Goal: Task Accomplishment & Management: Manage account settings

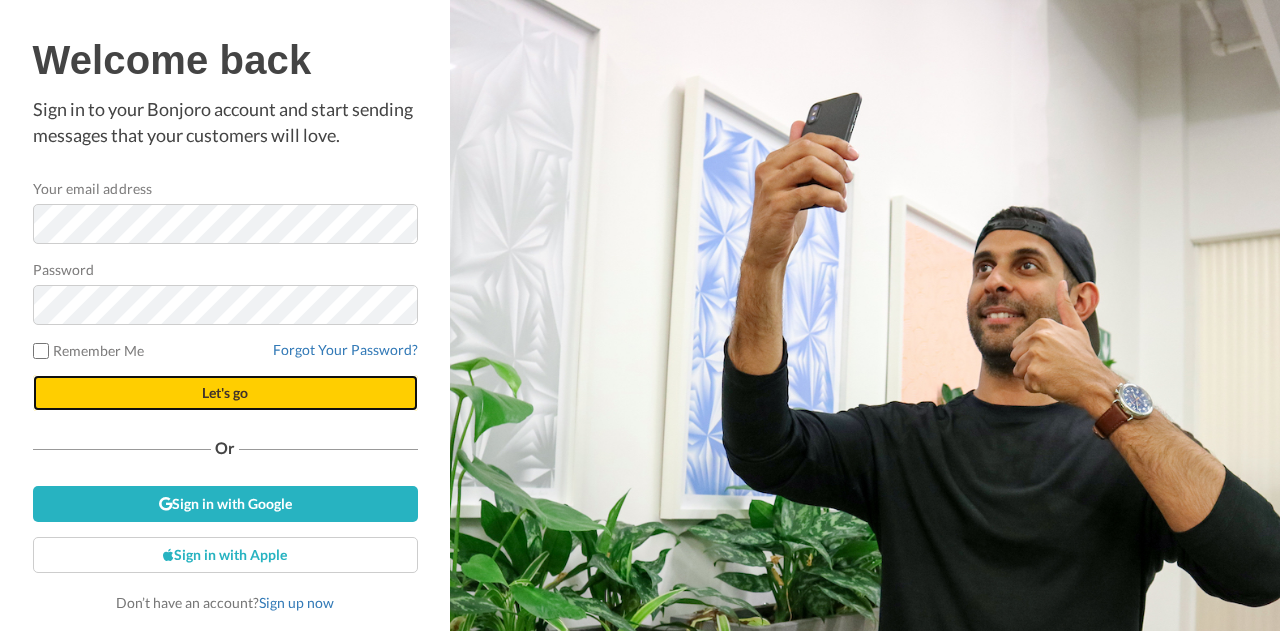
click at [224, 383] on button "Let's go" at bounding box center [225, 393] width 385 height 36
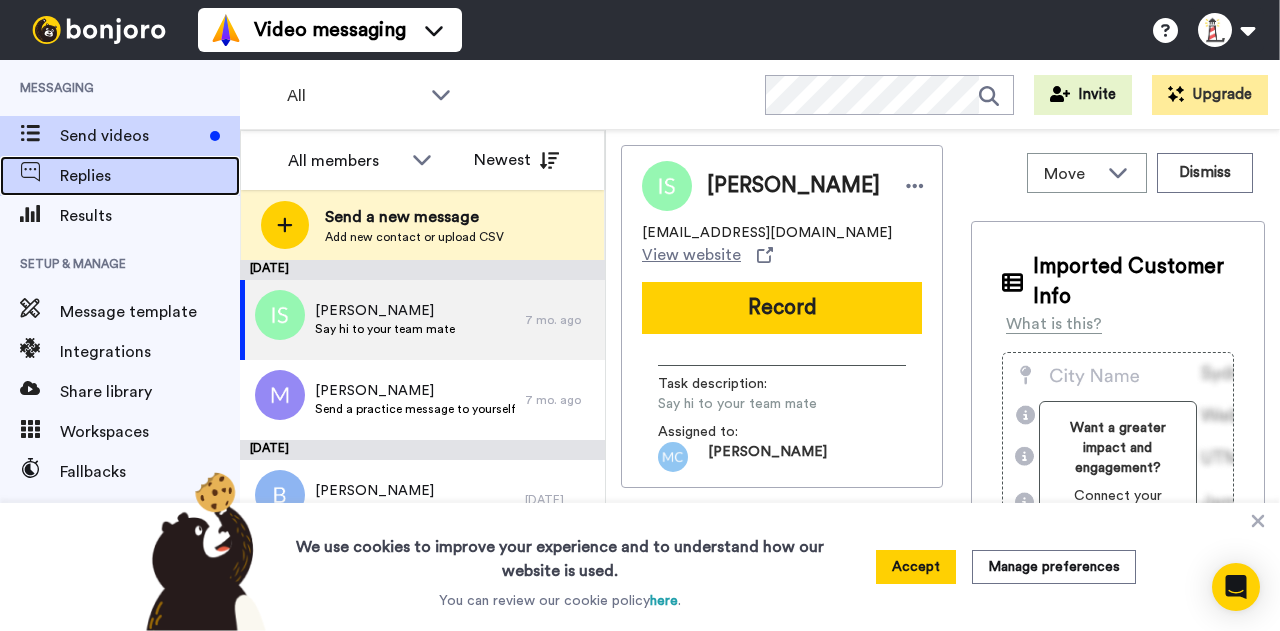
click at [100, 189] on div "Replies" at bounding box center [120, 176] width 240 height 40
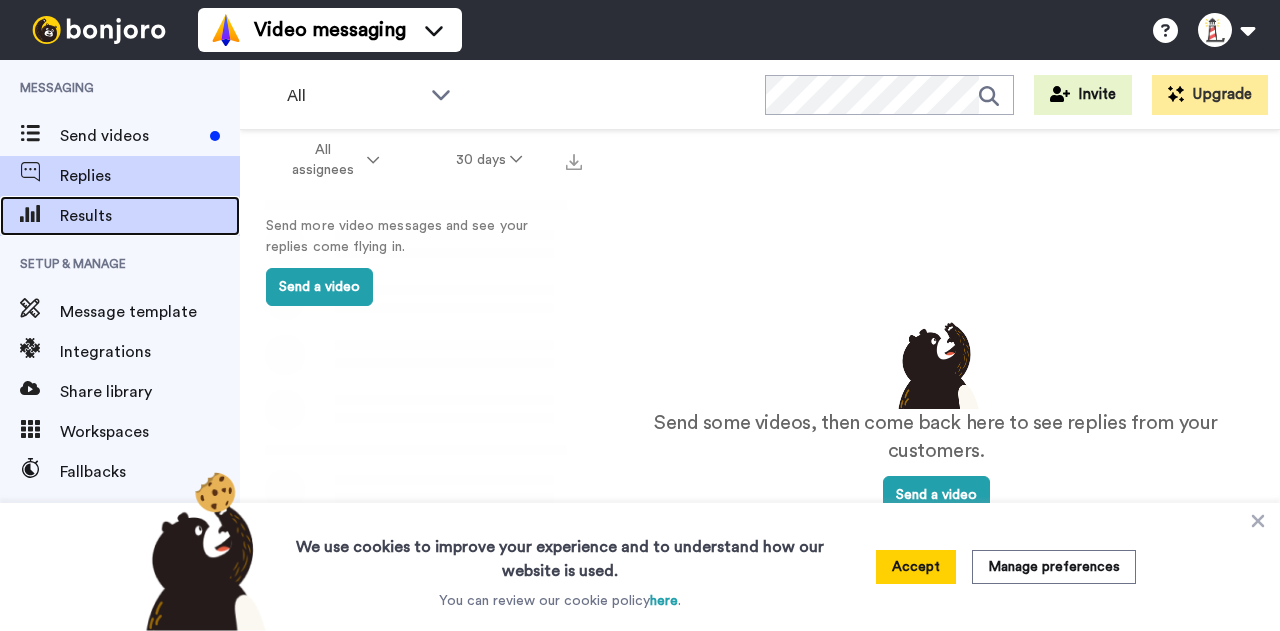
click at [85, 209] on span "Results" at bounding box center [150, 216] width 180 height 24
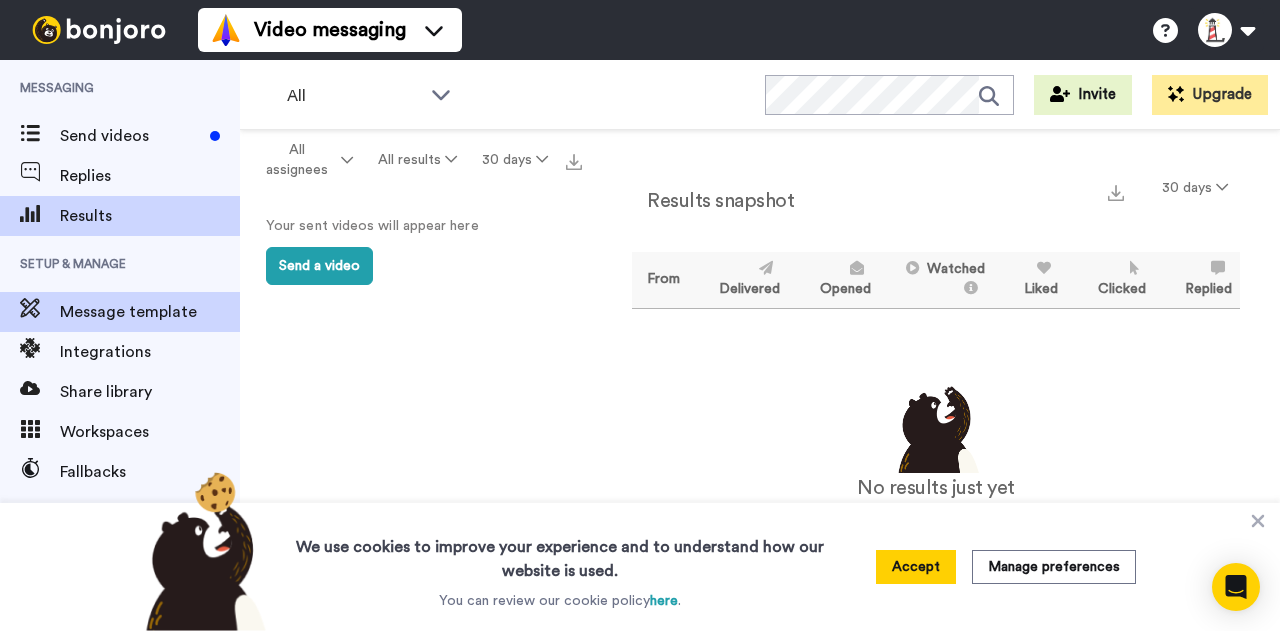
scroll to position [138, 0]
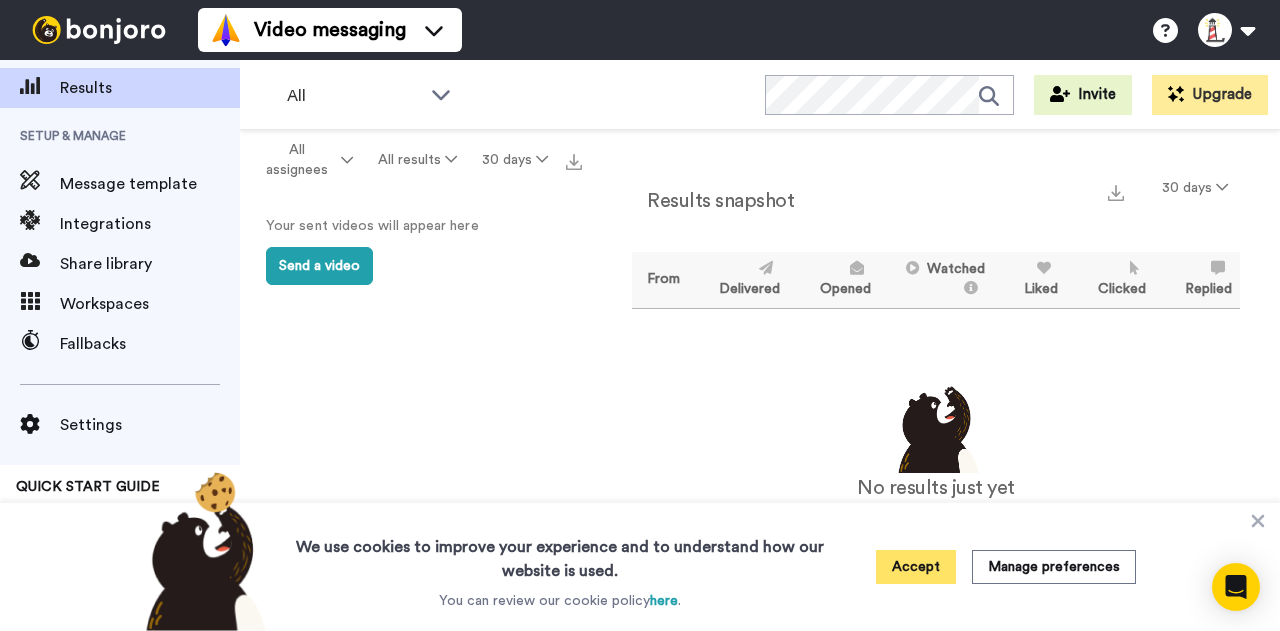
click at [908, 567] on button "Accept" at bounding box center [916, 567] width 80 height 34
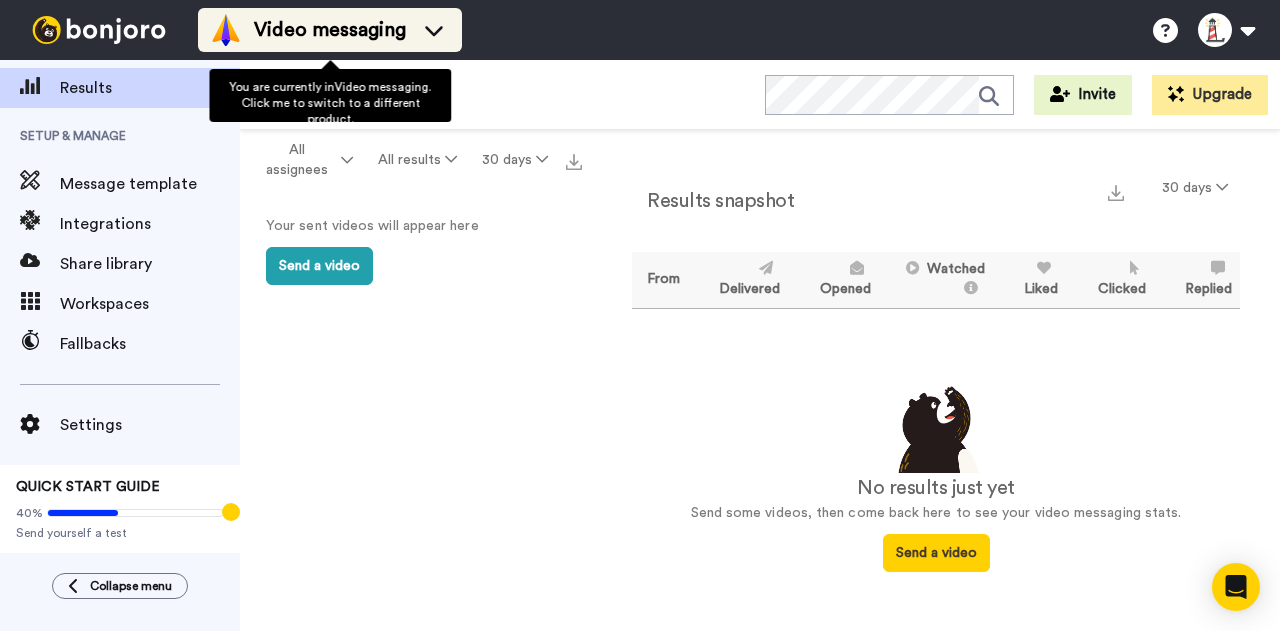
click at [387, 30] on span "Video messaging" at bounding box center [330, 30] width 152 height 28
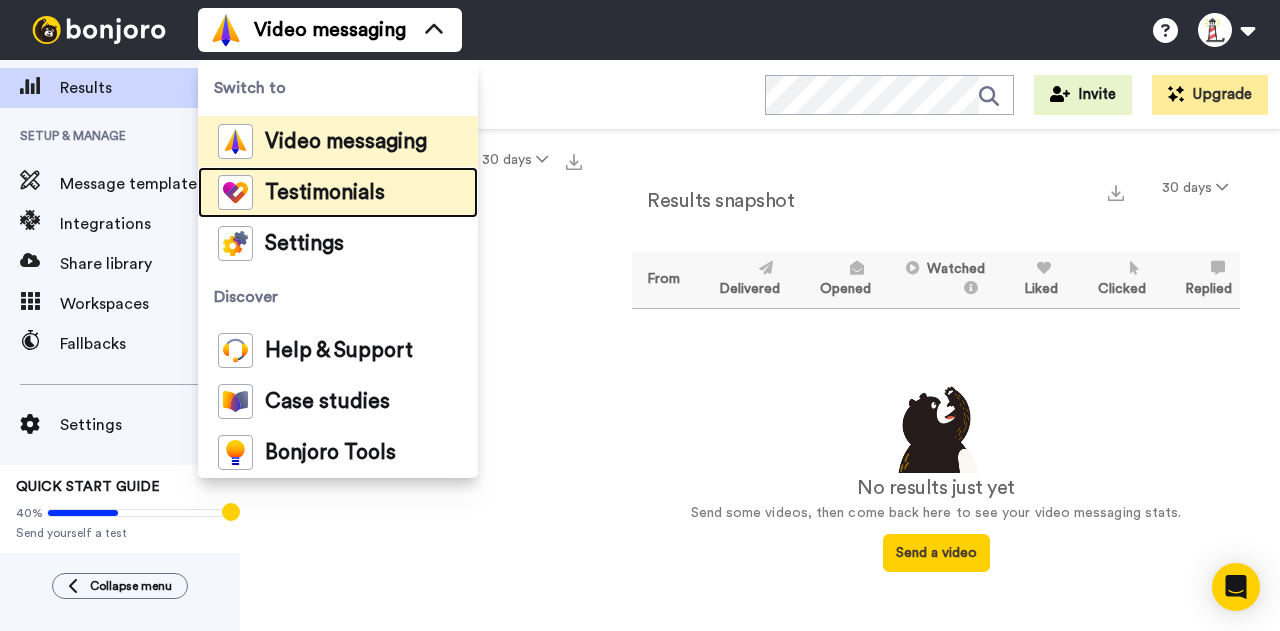
click at [274, 199] on span "Testimonials" at bounding box center [325, 193] width 120 height 20
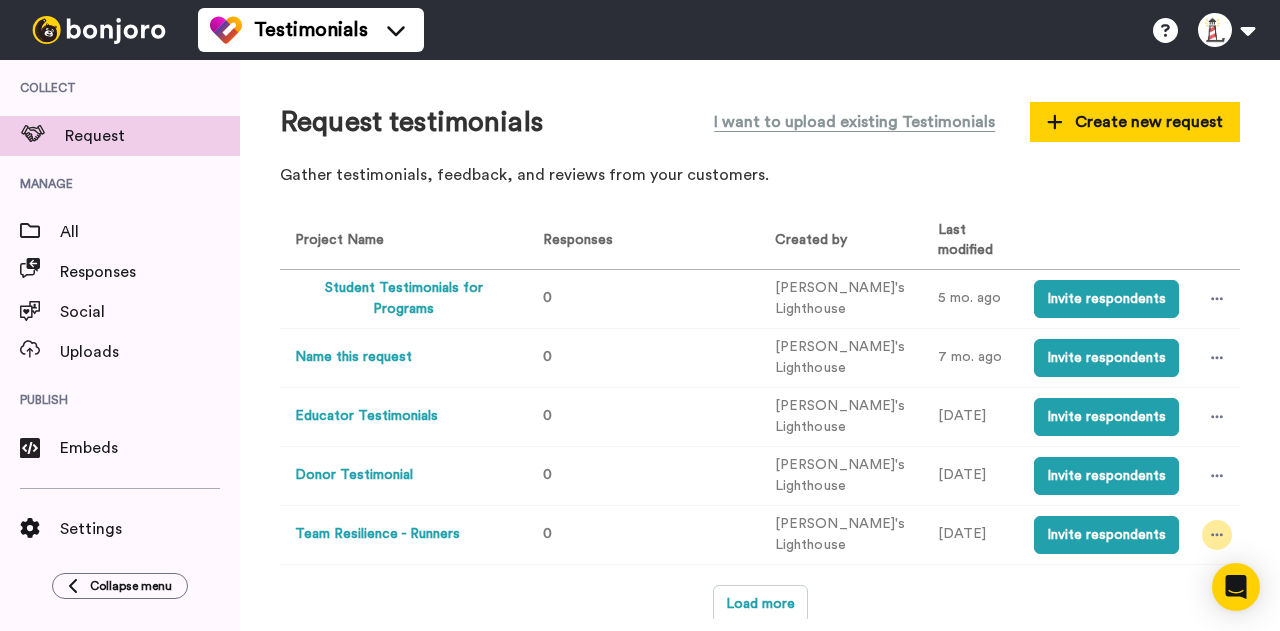
click at [1204, 520] on div at bounding box center [1217, 535] width 30 height 30
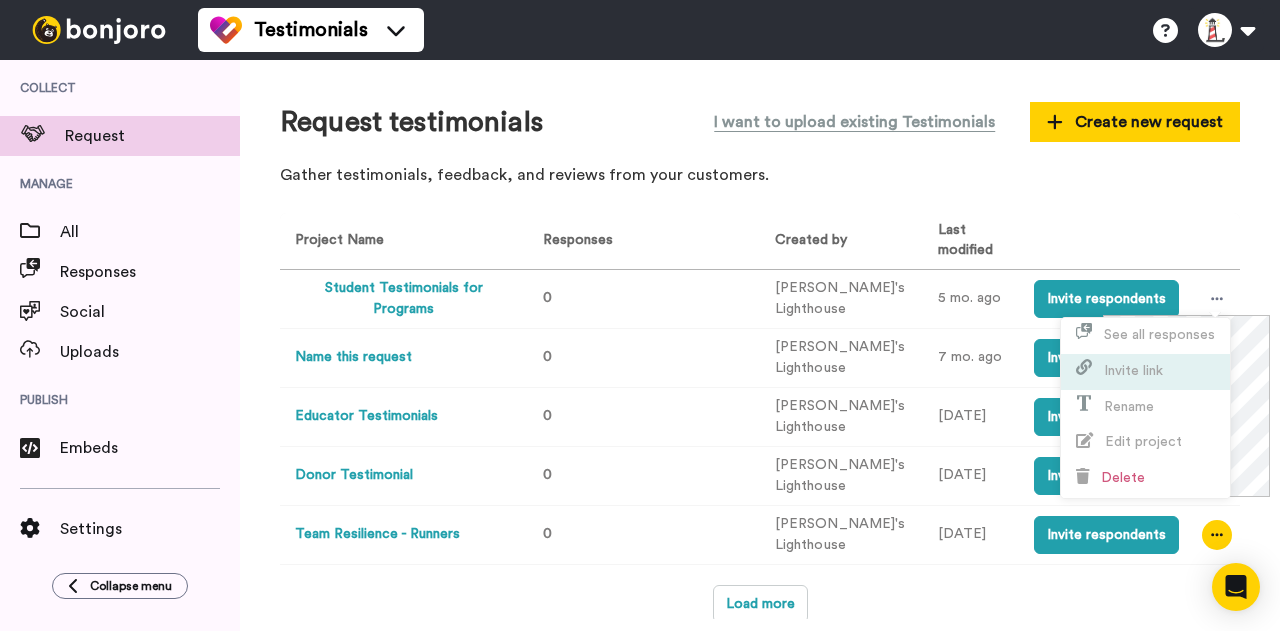
click at [1114, 371] on span "Invite link" at bounding box center [1133, 371] width 59 height 14
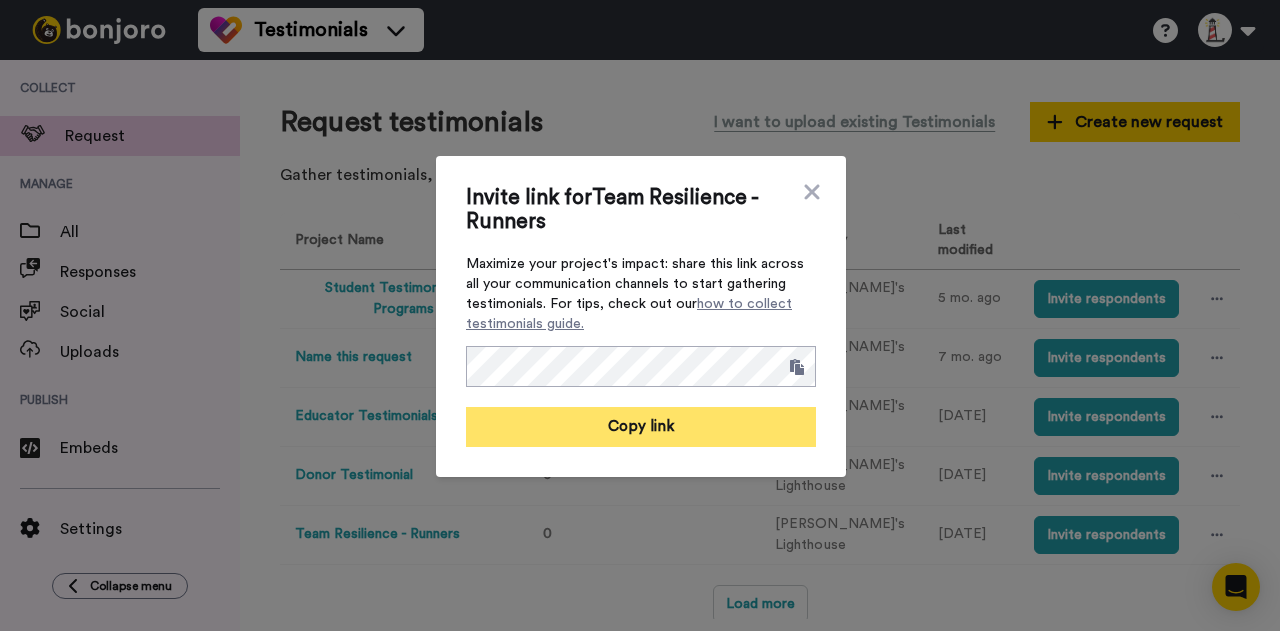
click at [702, 427] on button "Copy link" at bounding box center [641, 427] width 350 height 40
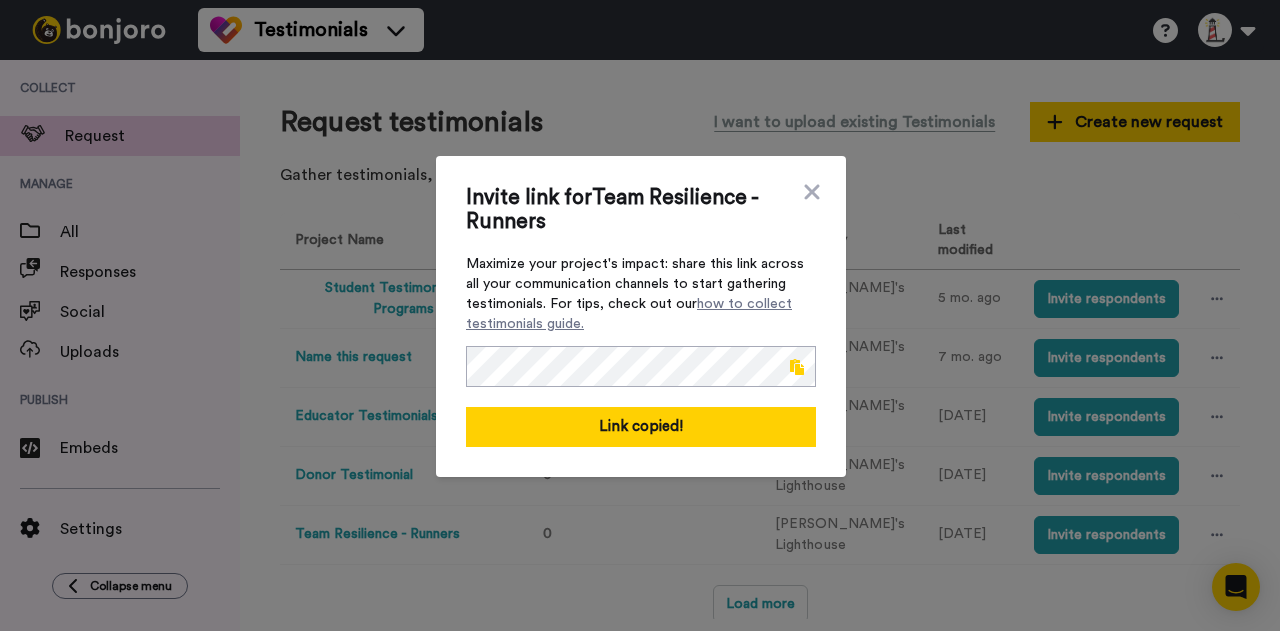
click at [812, 175] on div "Invite link for Team Resilience - Runners Maximize your project's impact: share…" at bounding box center [641, 316] width 410 height 321
click at [811, 179] on div "Invite link for Team Resilience - Runners Maximize your project's impact: share…" at bounding box center [641, 316] width 410 height 321
click at [786, 188] on span "Invite link for Team Resilience - Runners" at bounding box center [631, 210] width 330 height 48
click at [810, 180] on icon at bounding box center [812, 192] width 20 height 24
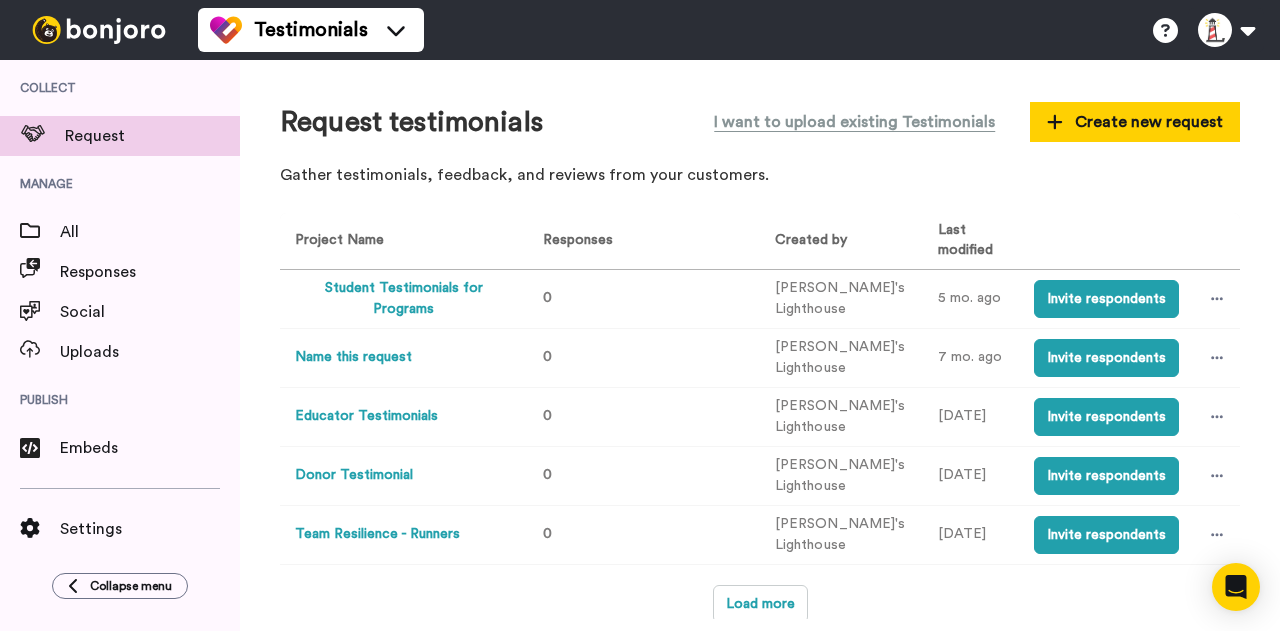
click at [393, 524] on button "Team Resilience - Runners" at bounding box center [377, 534] width 165 height 21
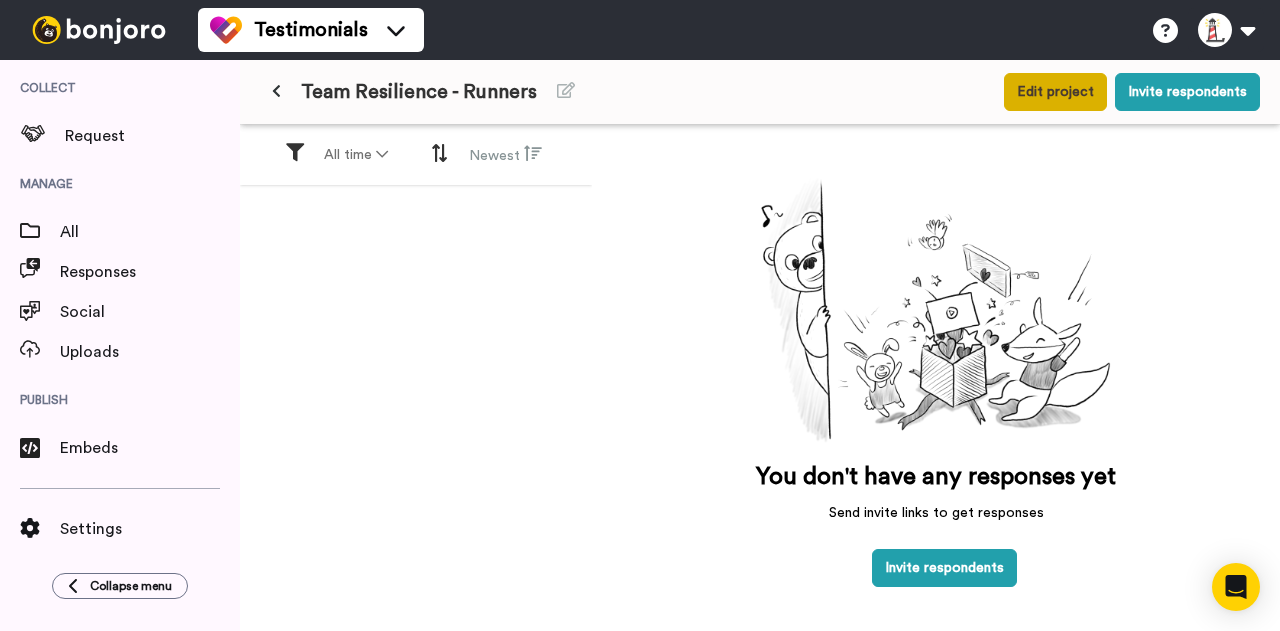
click at [1066, 91] on button "Edit project" at bounding box center [1055, 92] width 103 height 38
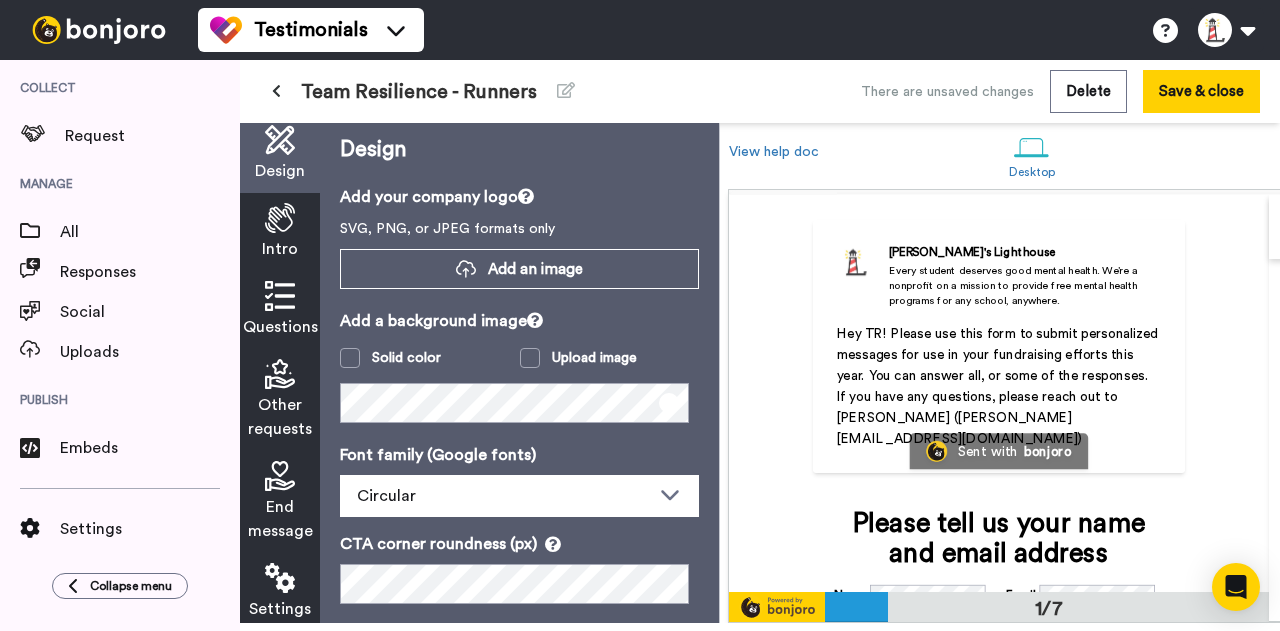
scroll to position [100, 0]
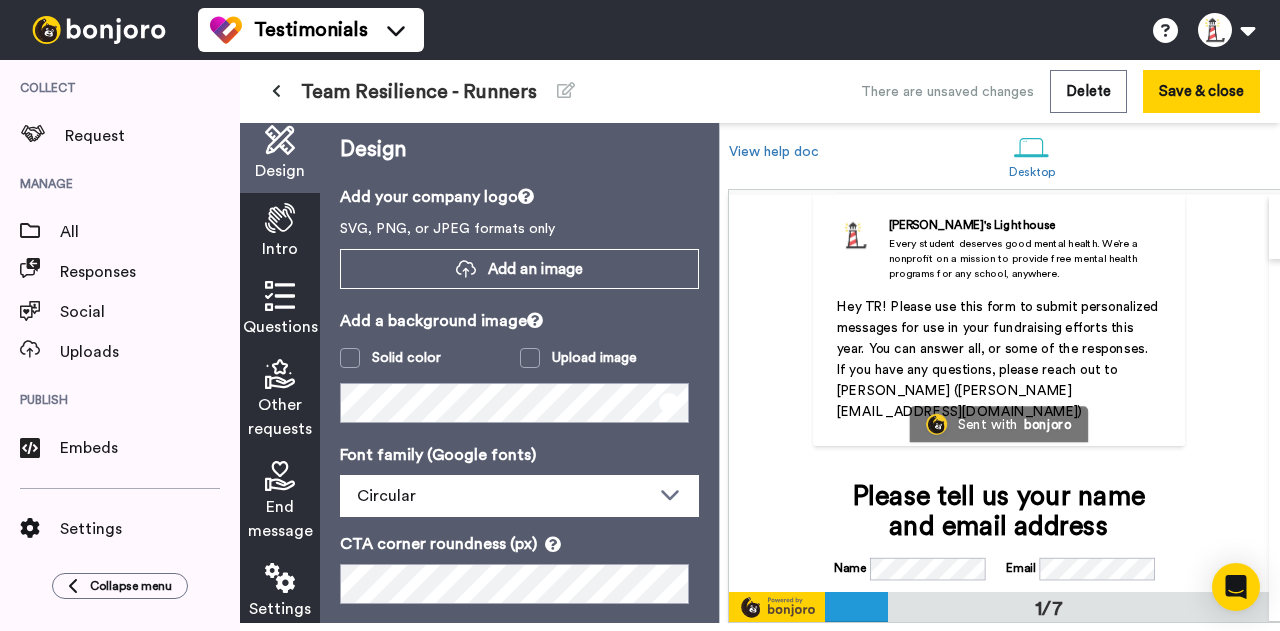
click at [1136, 260] on div "Every student deserves good mental health. We’re a nonprofit on a mission to pr…" at bounding box center [1025, 259] width 272 height 45
click at [1094, 300] on p "Hey TR! Please use this form to submit personalized messages for use in your fu…" at bounding box center [999, 360] width 325 height 126
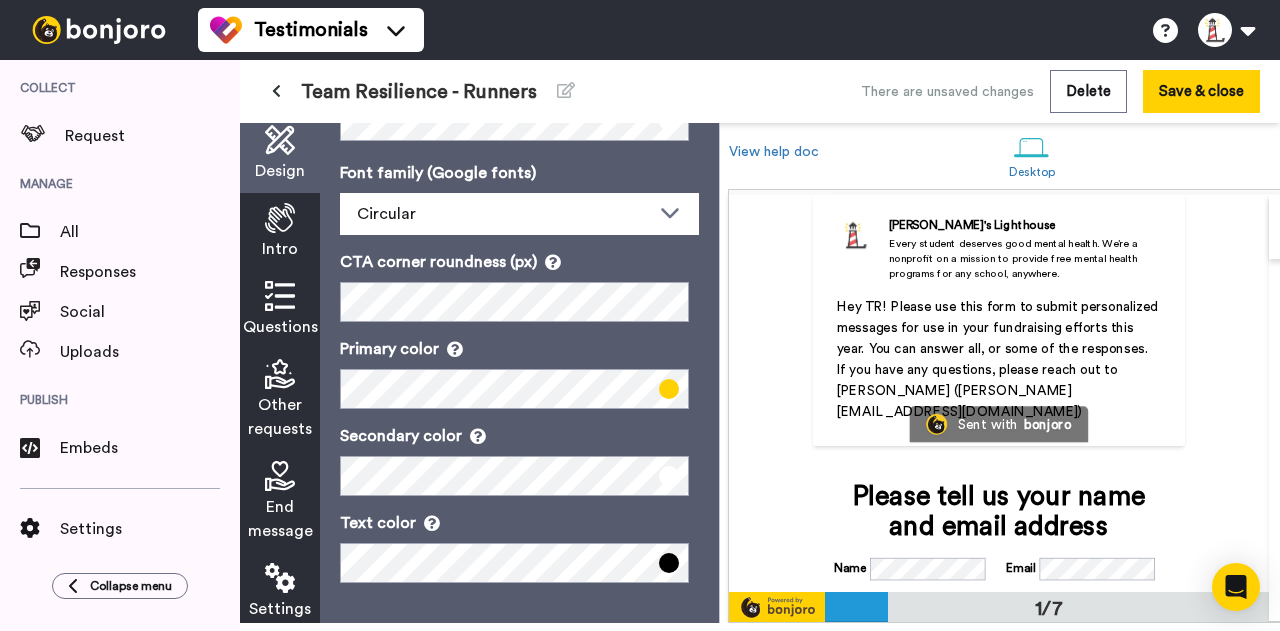
scroll to position [34, 0]
click at [1027, 253] on div "Erika's Lighthouse Every student deserves good mental health. We’re a nonprofit…" at bounding box center [999, 320] width 373 height 254
click at [1019, 300] on span "Hey TR! Please use this form to submit personalized messages for use in your fu…" at bounding box center [1000, 359] width 326 height 119
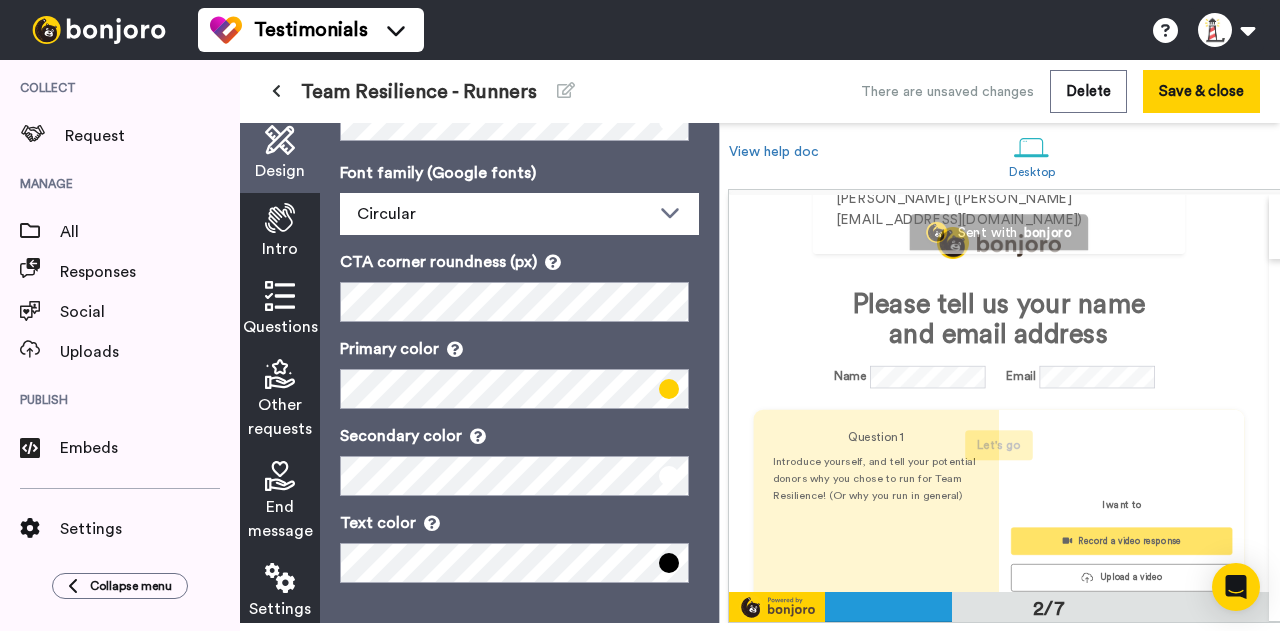
scroll to position [300, 0]
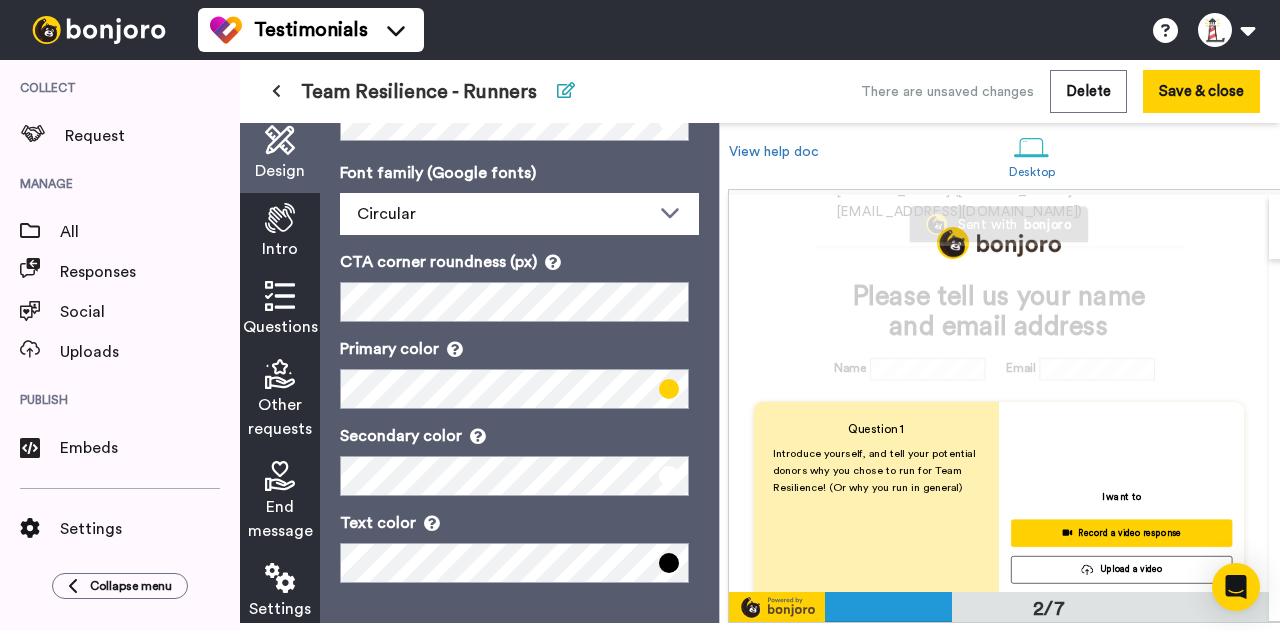
click at [567, 89] on icon at bounding box center [566, 90] width 18 height 16
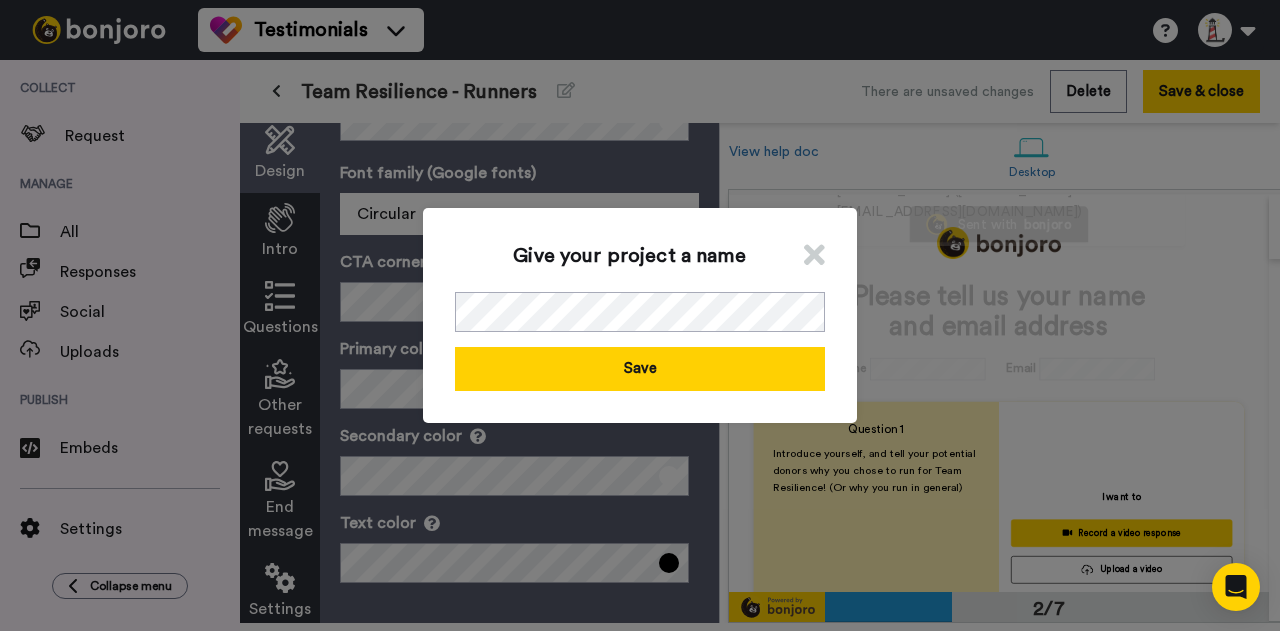
click at [804, 253] on icon at bounding box center [814, 255] width 21 height 30
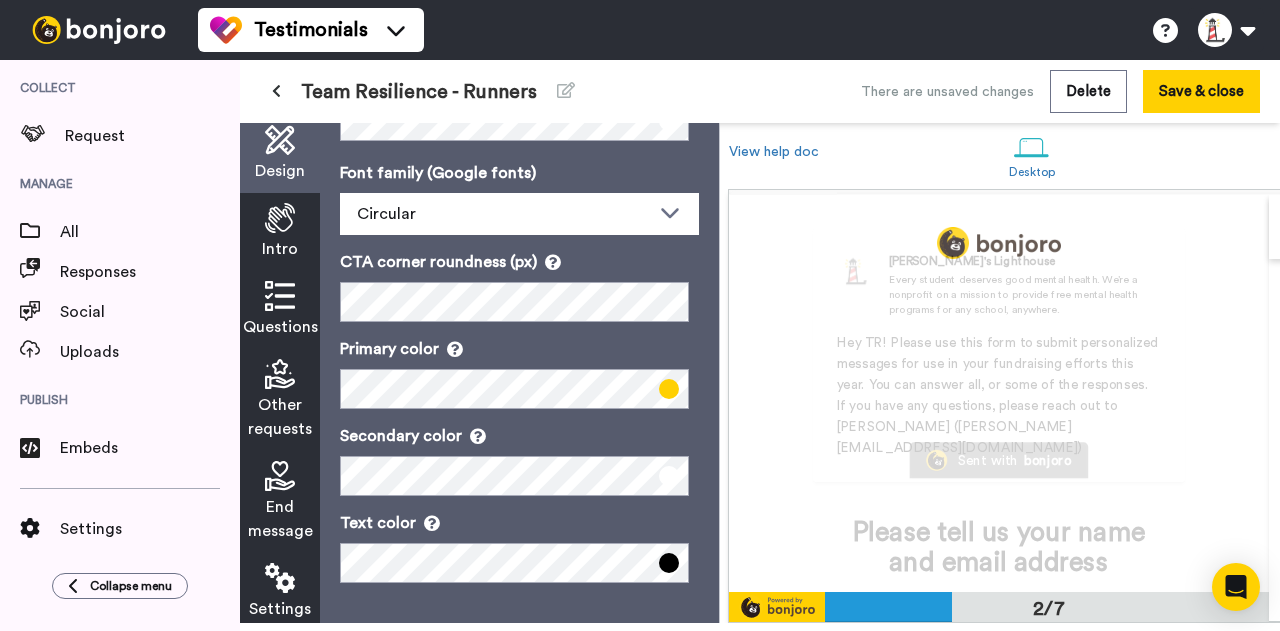
scroll to position [0, 0]
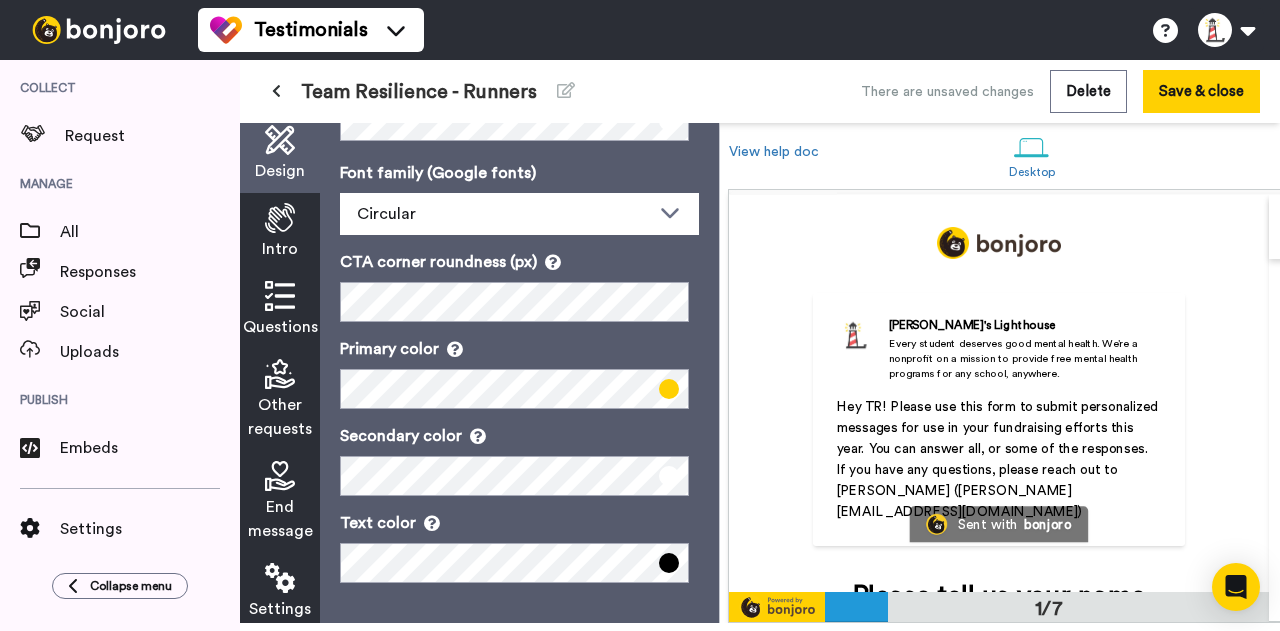
click at [973, 362] on div "Erika's Lighthouse Every student deserves good mental health. We’re a nonprofit…" at bounding box center [999, 420] width 373 height 254
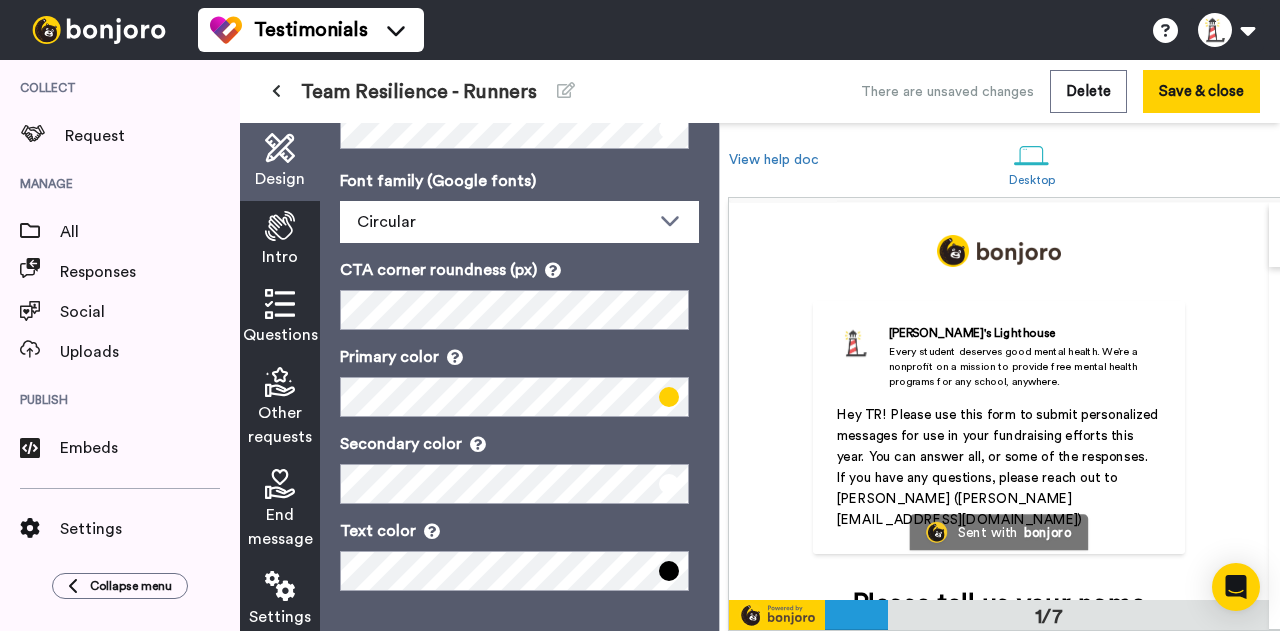
click at [275, 249] on span "Intro" at bounding box center [280, 257] width 36 height 24
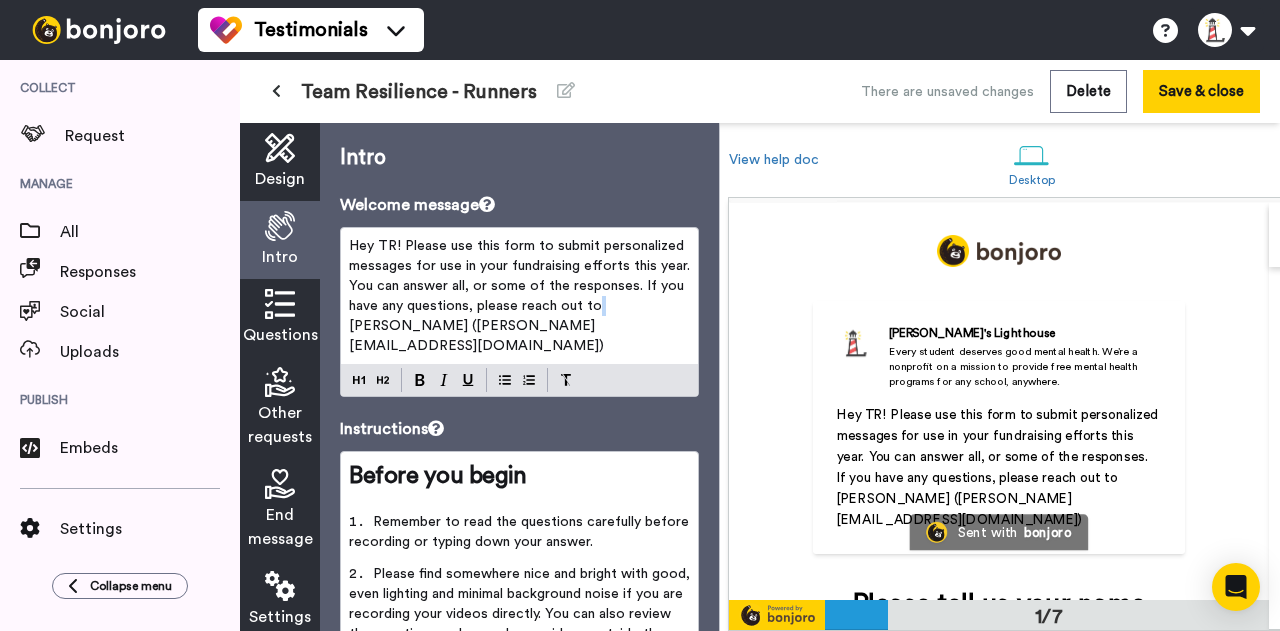
click at [628, 301] on span "Hey TR! Please use this form to submit personalized messages for use in your fu…" at bounding box center [521, 296] width 345 height 114
drag, startPoint x: 658, startPoint y: 302, endPoint x: 627, endPoint y: 303, distance: 31.0
click at [627, 303] on span "Hey TR! Please use this form to submit personalized messages for use in your fu…" at bounding box center [521, 296] width 345 height 114
drag, startPoint x: 380, startPoint y: 326, endPoint x: 355, endPoint y: 323, distance: 25.2
click at [355, 323] on span "Hey TR! Please use this form to submit personalized messages for use in your fu…" at bounding box center [521, 296] width 345 height 114
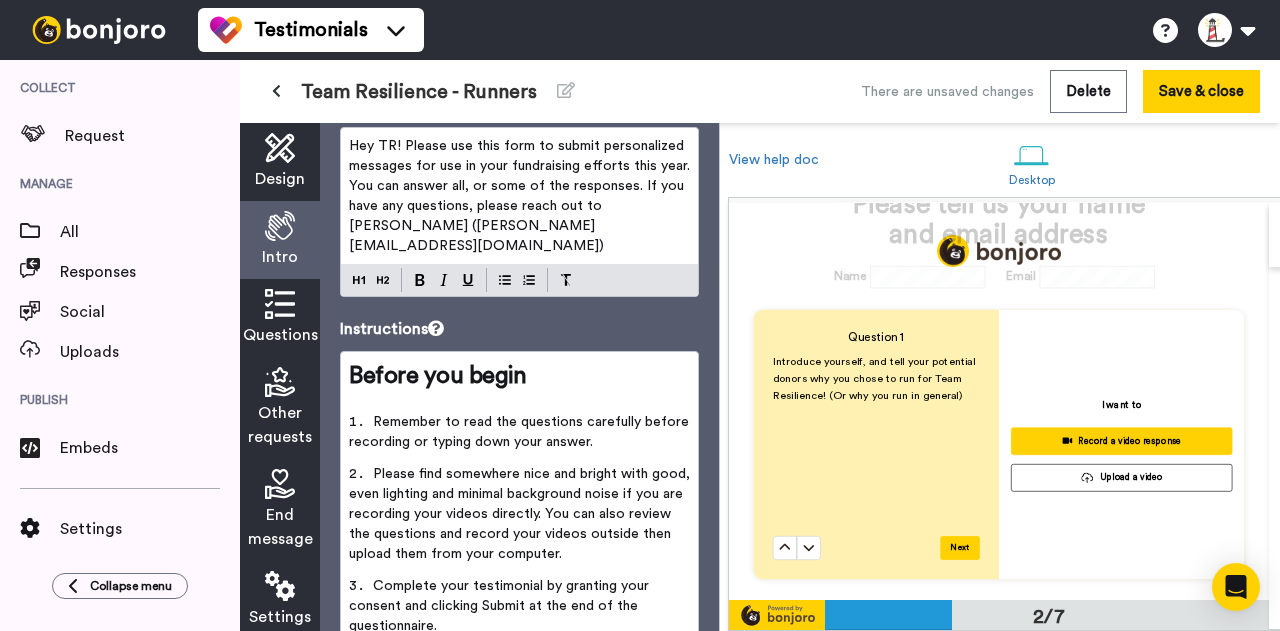
scroll to position [100, 0]
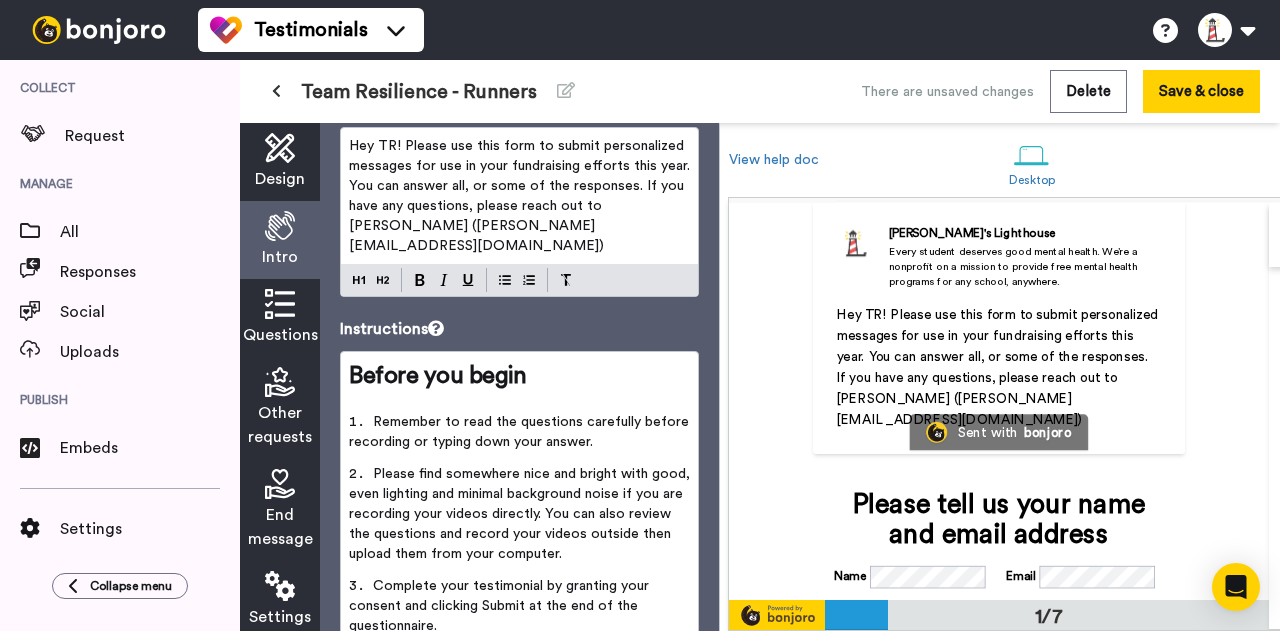
click at [294, 297] on icon at bounding box center [280, 304] width 30 height 30
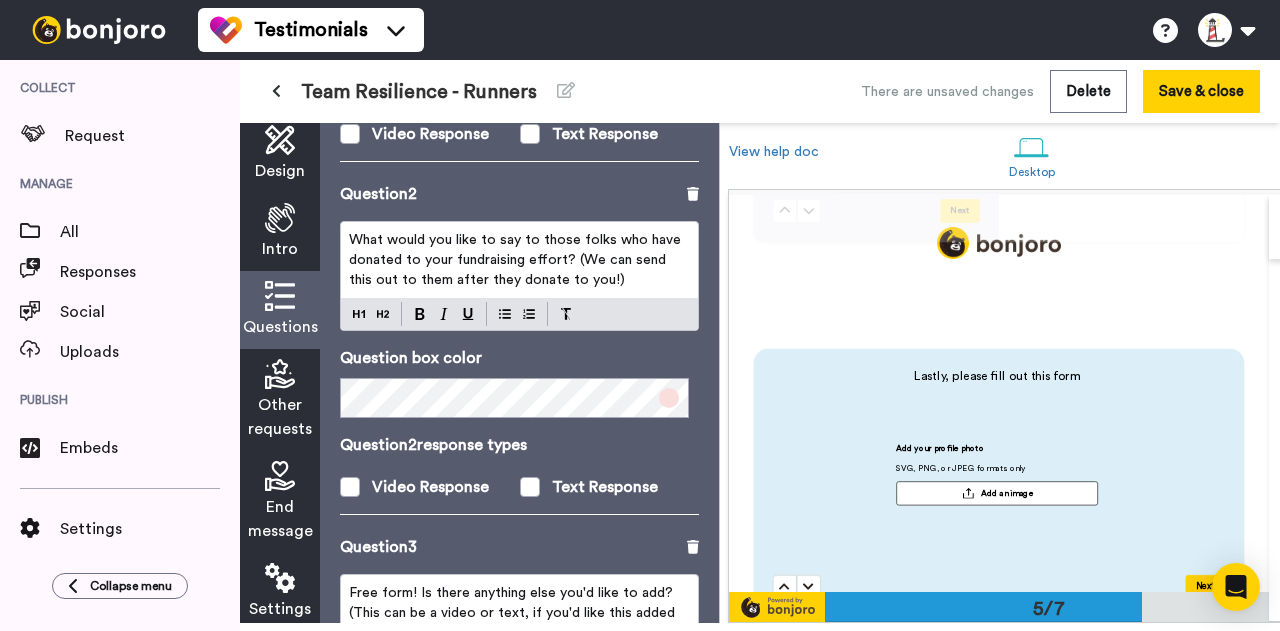
scroll to position [600, 0]
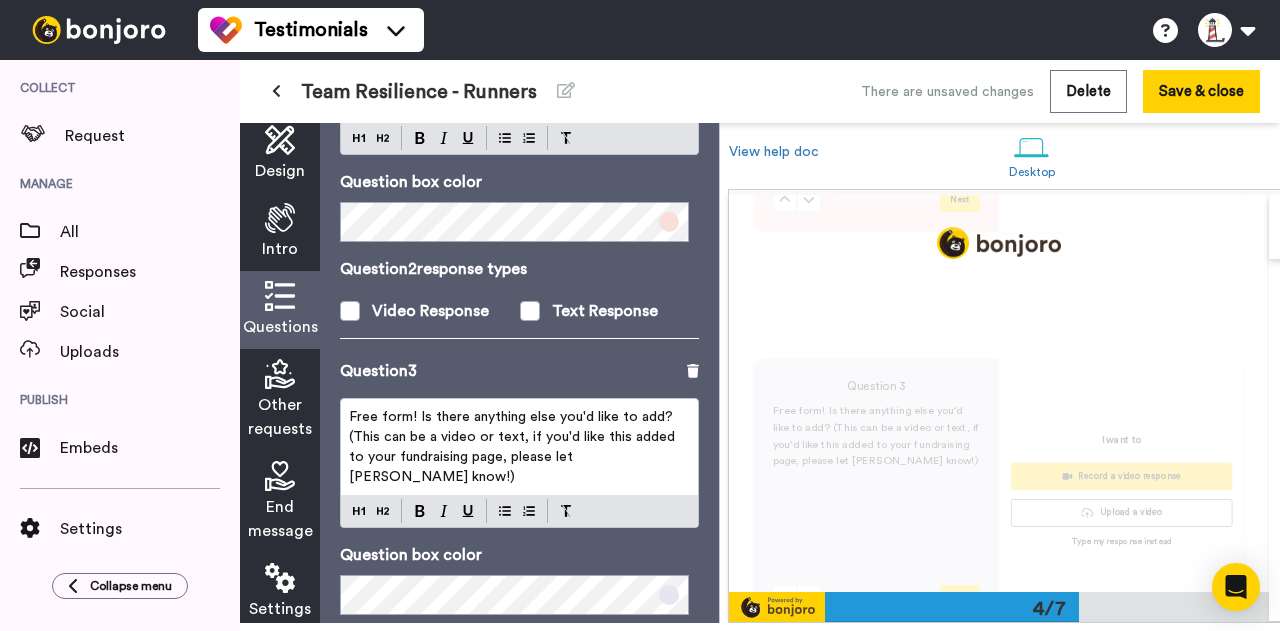
click at [574, 441] on span "Free form! Is there anything else you'd like to add? (This can be a video or te…" at bounding box center [514, 447] width 330 height 74
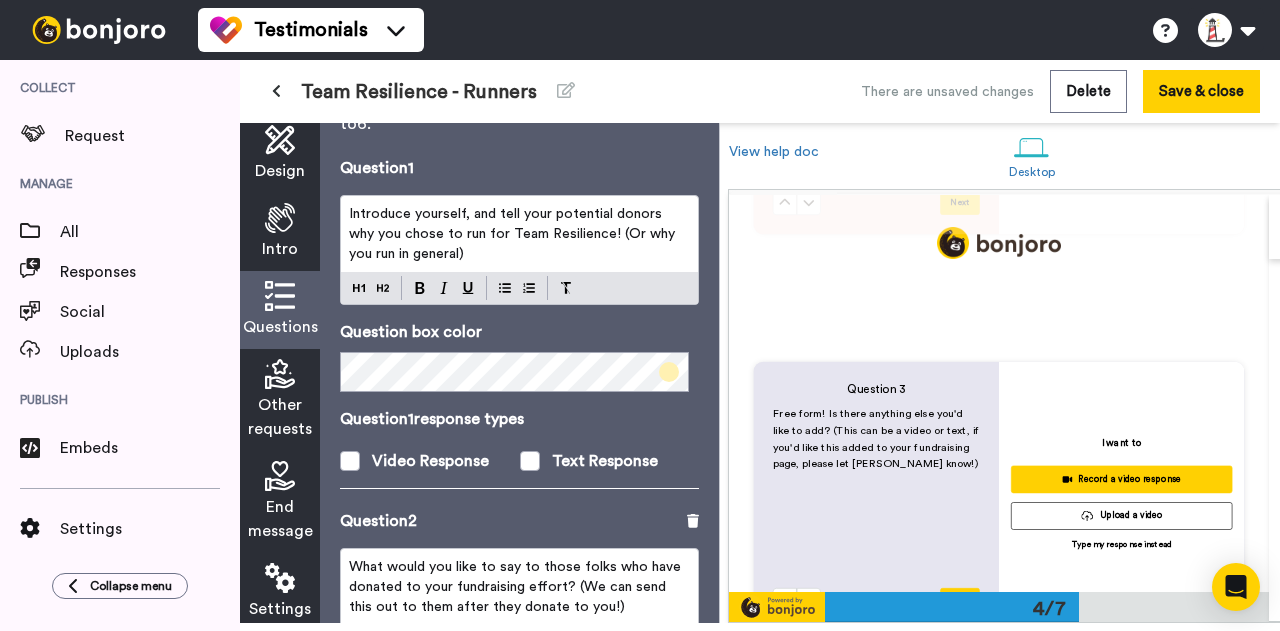
scroll to position [0, 0]
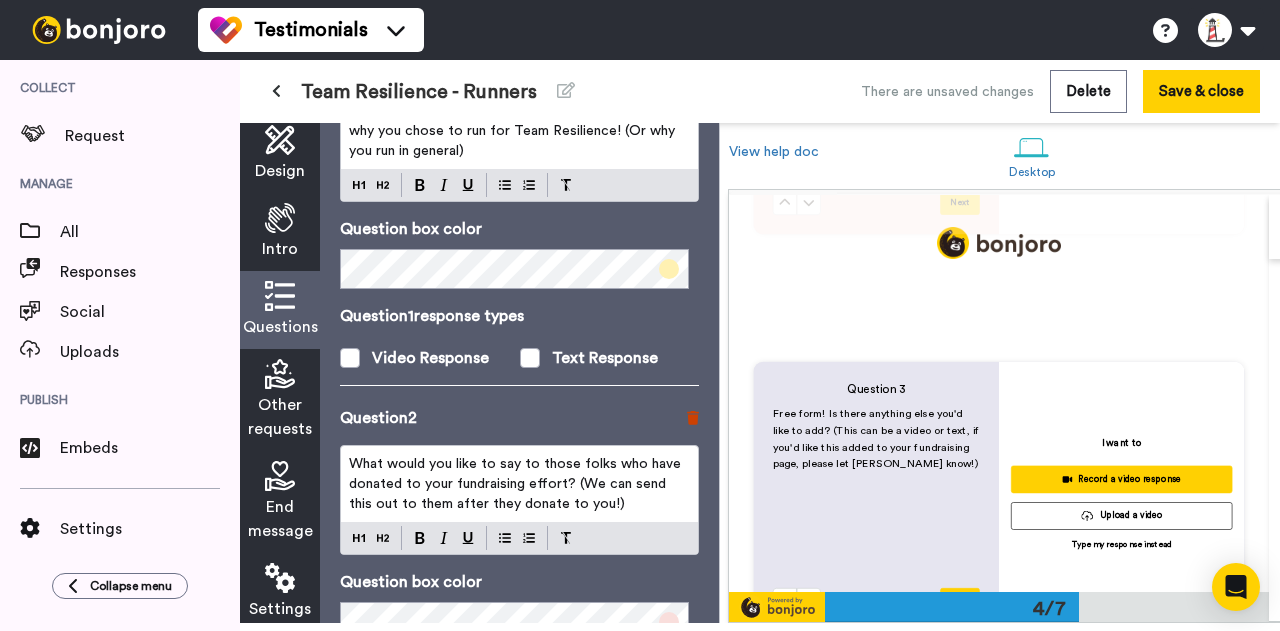
click at [687, 411] on icon at bounding box center [693, 418] width 12 height 14
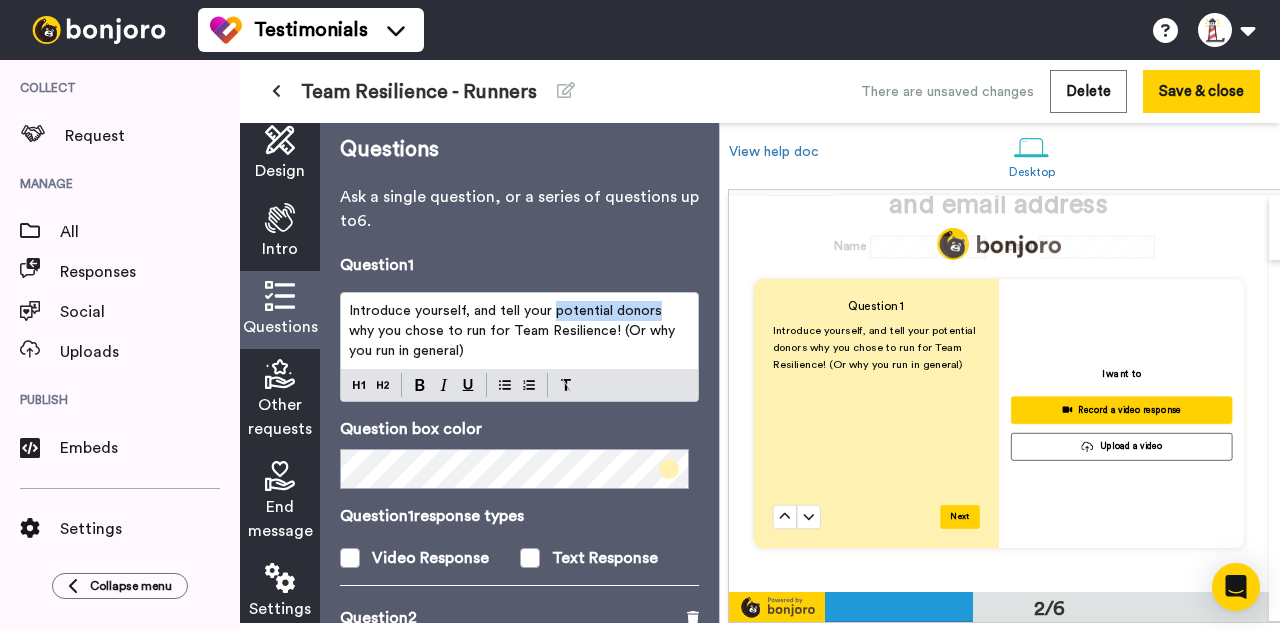
drag, startPoint x: 551, startPoint y: 299, endPoint x: 654, endPoint y: 299, distance: 103.0
click at [654, 304] on span "Introduce yourself, and tell your potential donors why you chose to run for Tea…" at bounding box center [514, 331] width 330 height 54
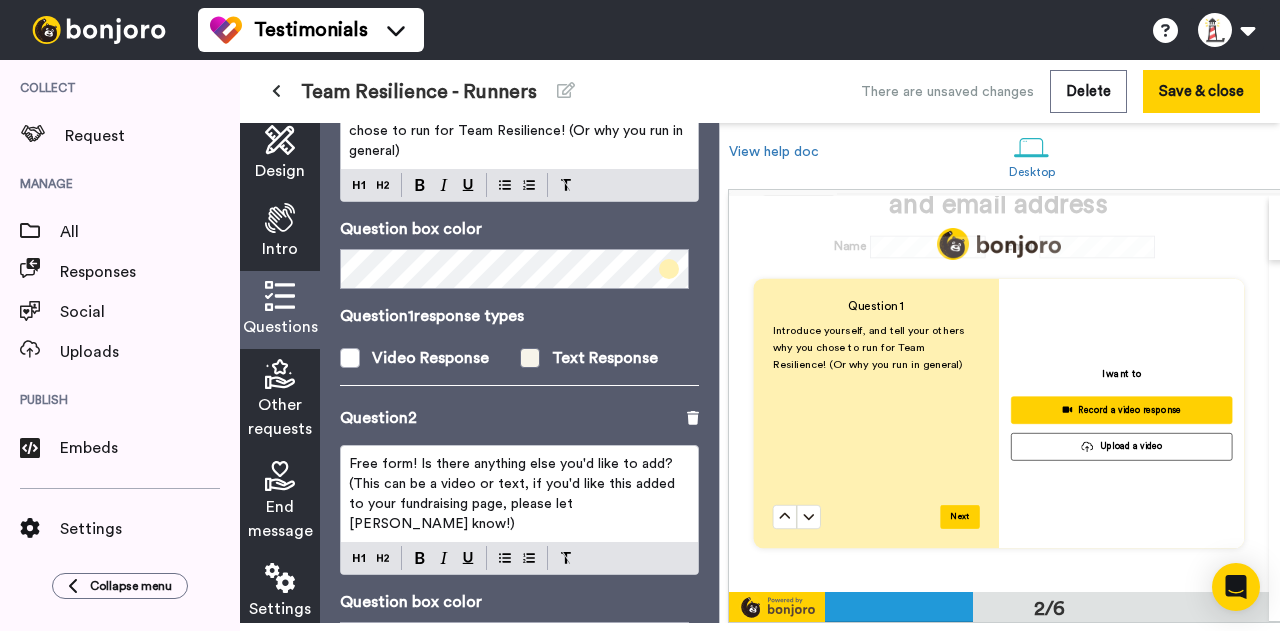
click at [533, 348] on span at bounding box center [530, 358] width 20 height 20
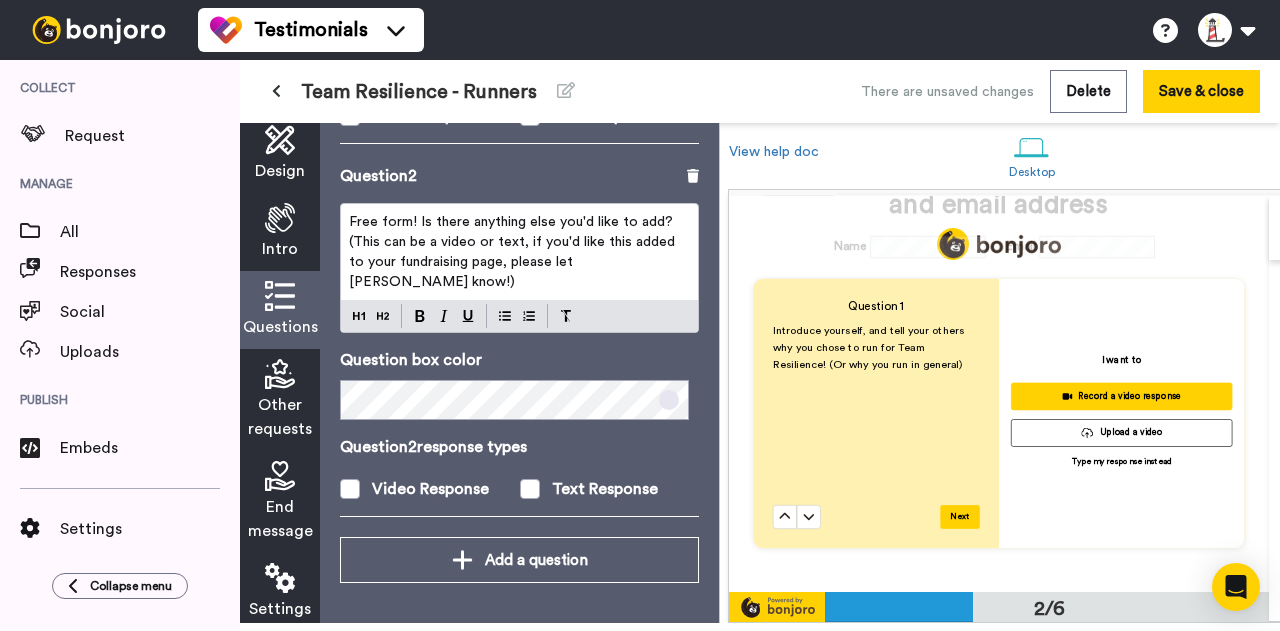
scroll to position [20, 0]
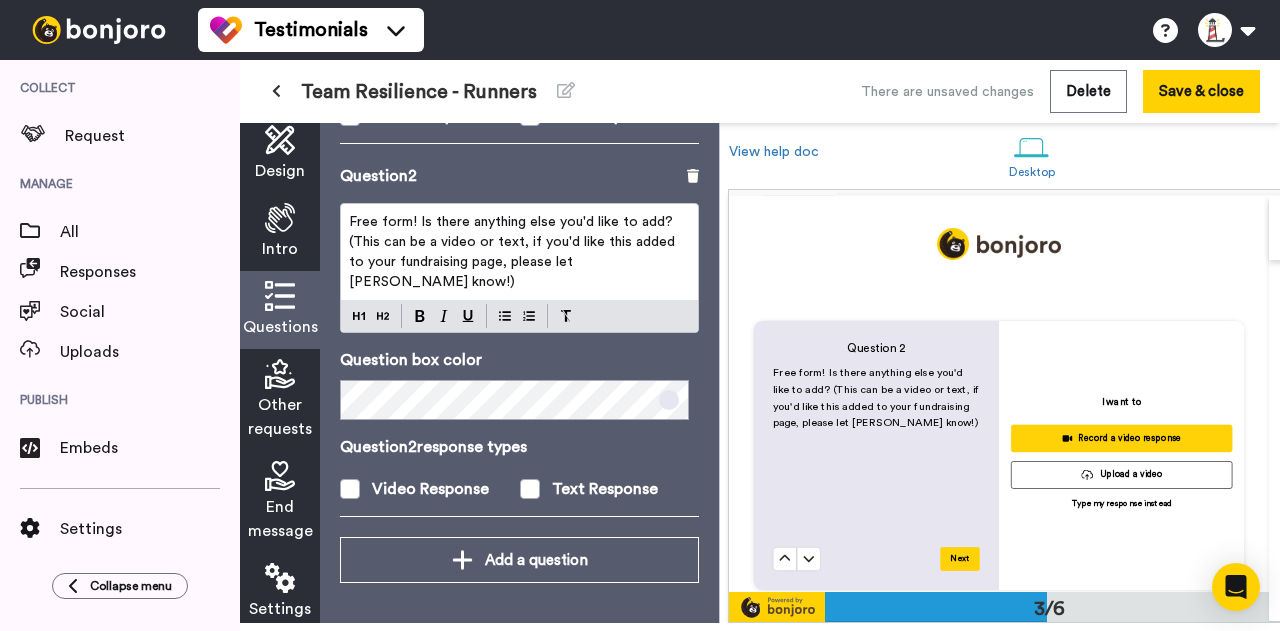
drag, startPoint x: 662, startPoint y: 229, endPoint x: 450, endPoint y: 239, distance: 212.2
click at [450, 239] on p "Free form! Is there anything else you'd like to add? (This can be a video or te…" at bounding box center [519, 252] width 341 height 80
drag, startPoint x: 567, startPoint y: 244, endPoint x: 681, endPoint y: 245, distance: 114.0
click at [588, 244] on span "Free form! Is there anything else you'd like to add? (This can be a video or te…" at bounding box center [514, 252] width 330 height 74
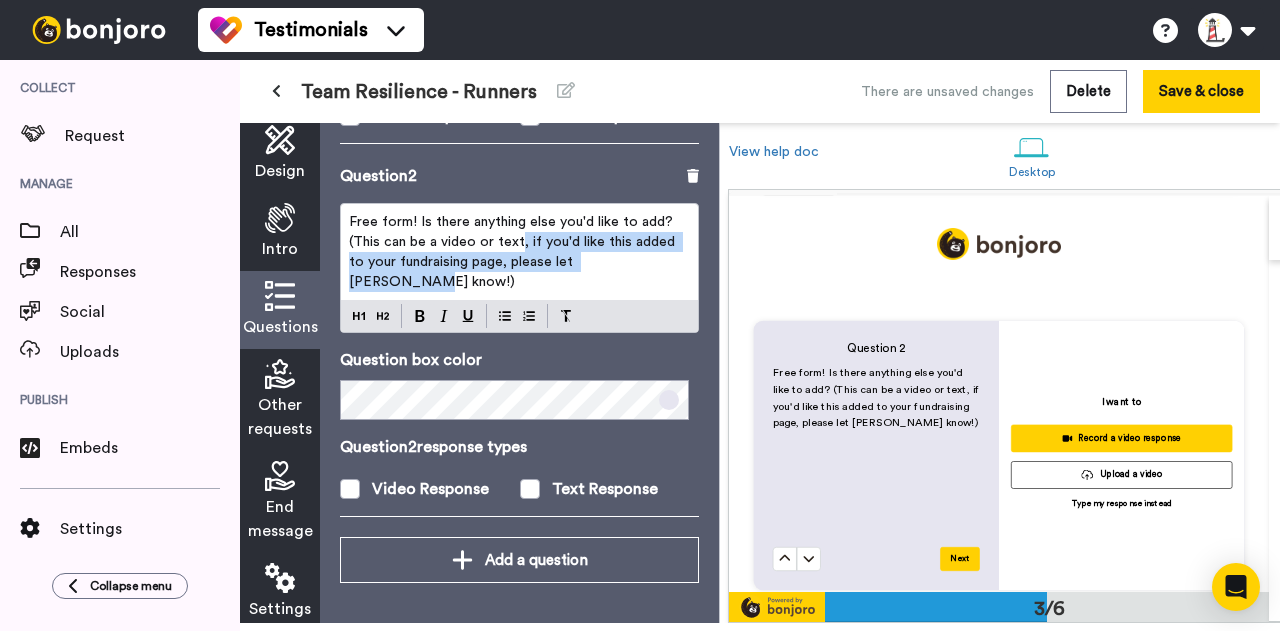
drag, startPoint x: 655, startPoint y: 246, endPoint x: 517, endPoint y: 225, distance: 139.6
click at [517, 225] on p "Free form! Is there anything else you'd like to add? (This can be a video or te…" at bounding box center [519, 252] width 341 height 80
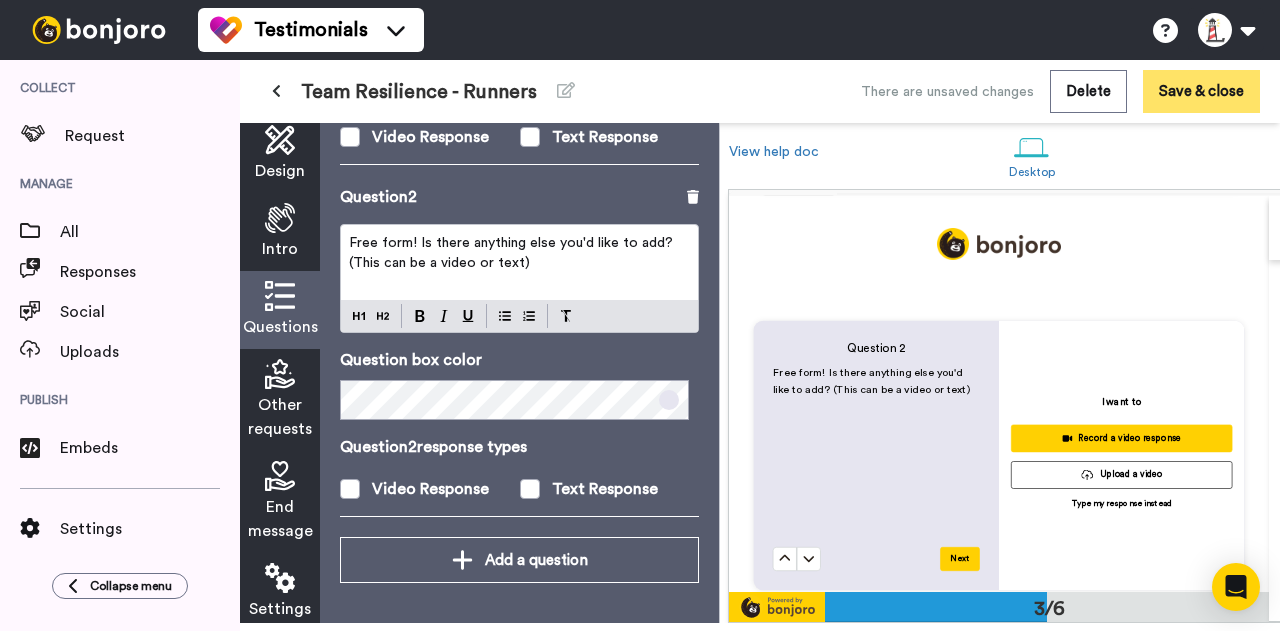
click at [1194, 95] on button "Save & close" at bounding box center [1201, 91] width 117 height 43
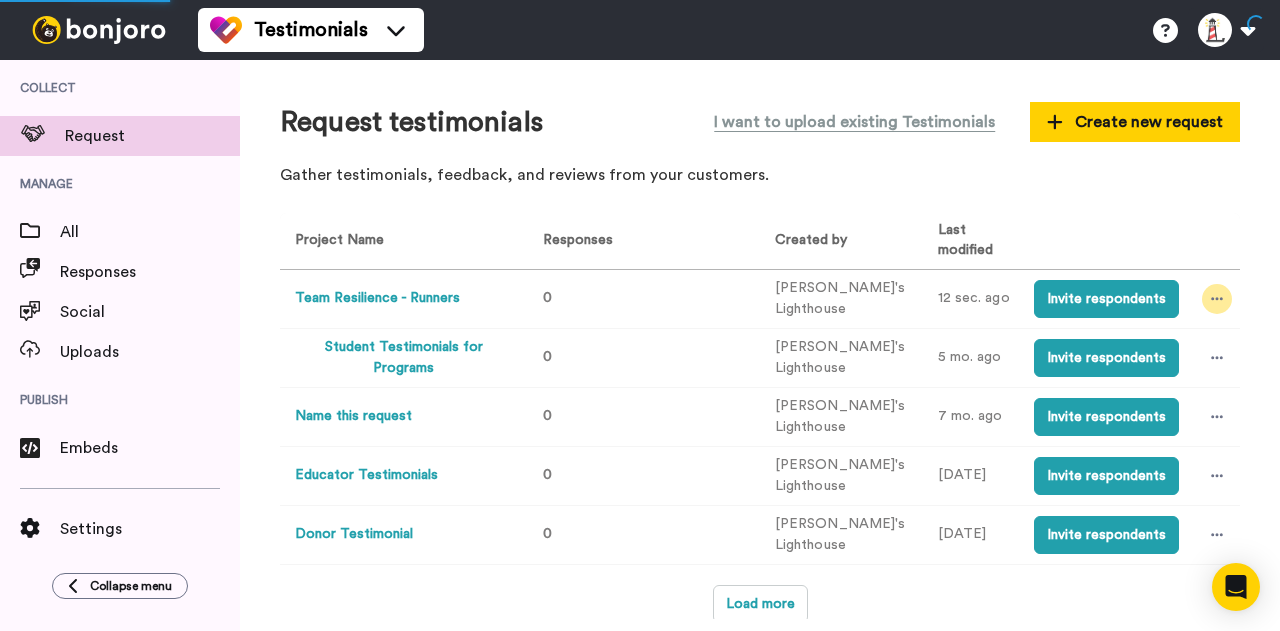
click at [1215, 286] on div at bounding box center [1217, 299] width 30 height 30
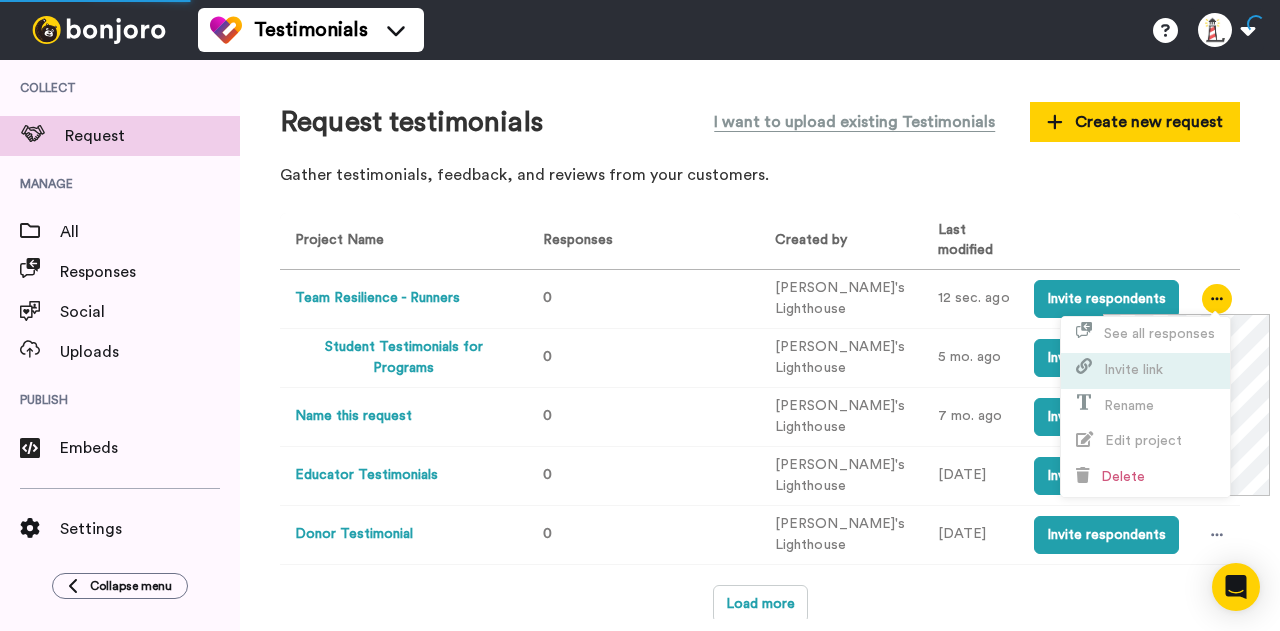
click at [1147, 371] on span "Invite link" at bounding box center [1133, 370] width 59 height 14
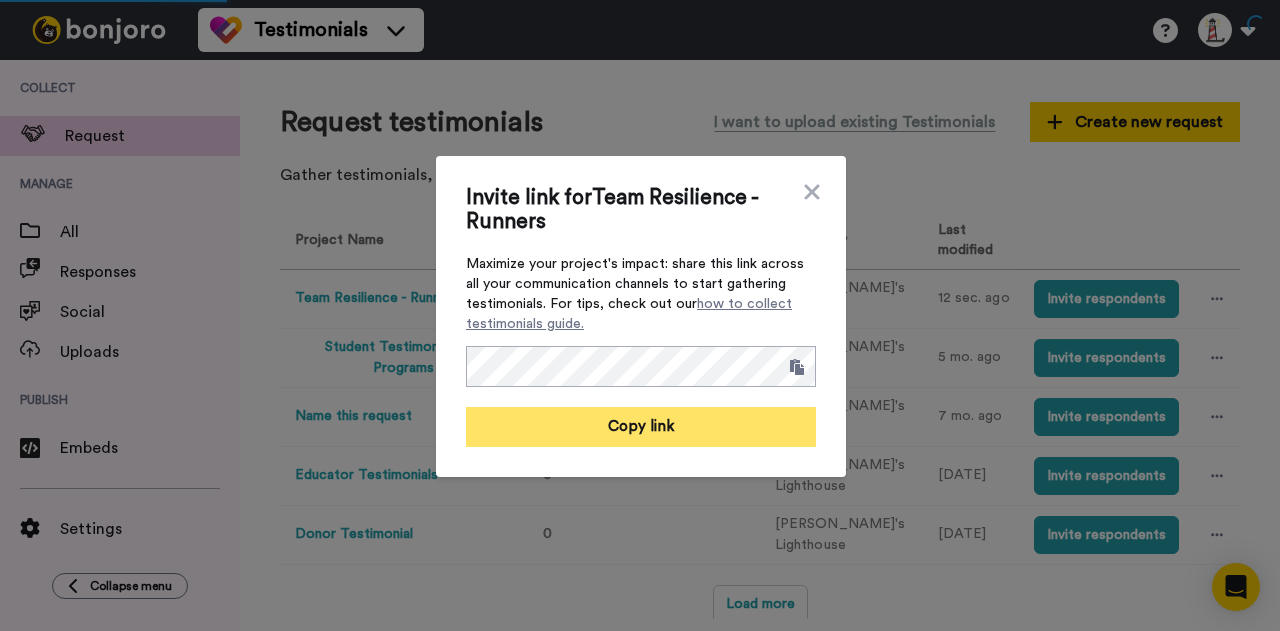
click at [676, 419] on button "Copy link" at bounding box center [641, 427] width 350 height 40
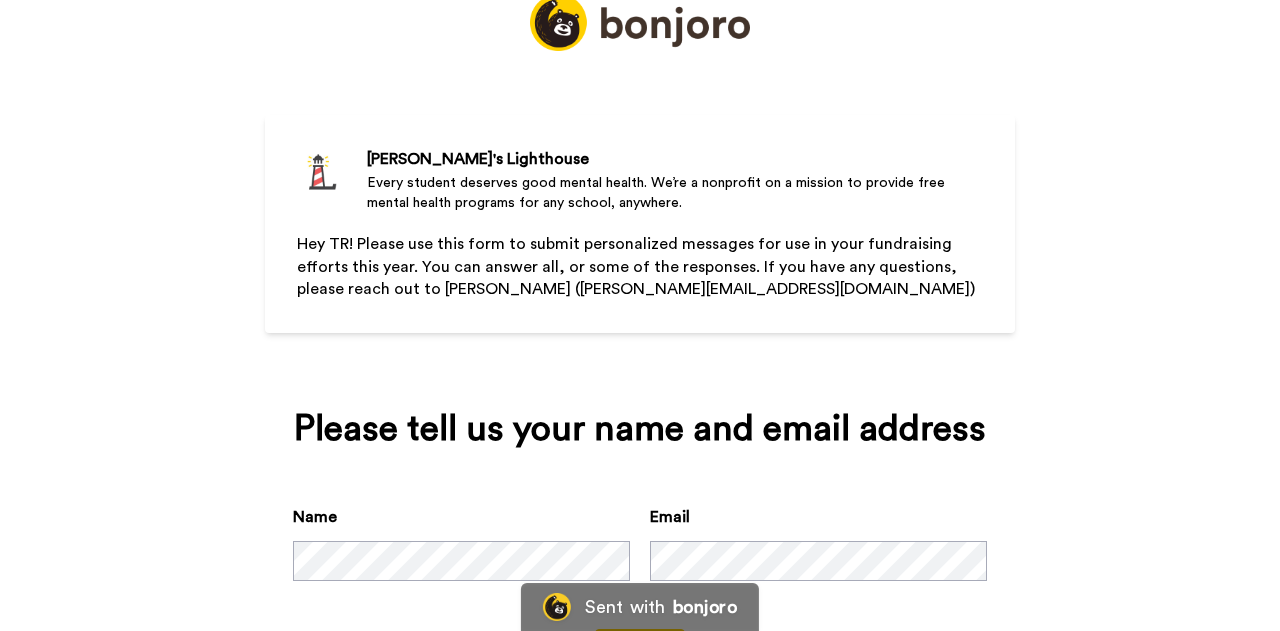
scroll to position [100, 0]
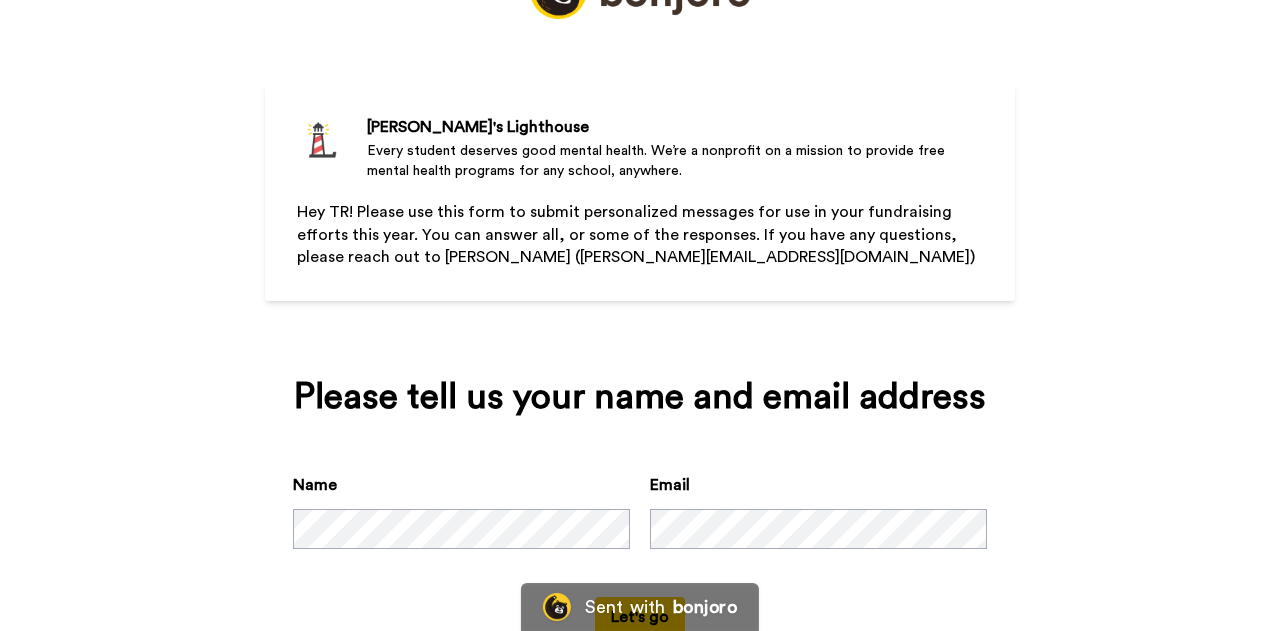
scroll to position [164, 0]
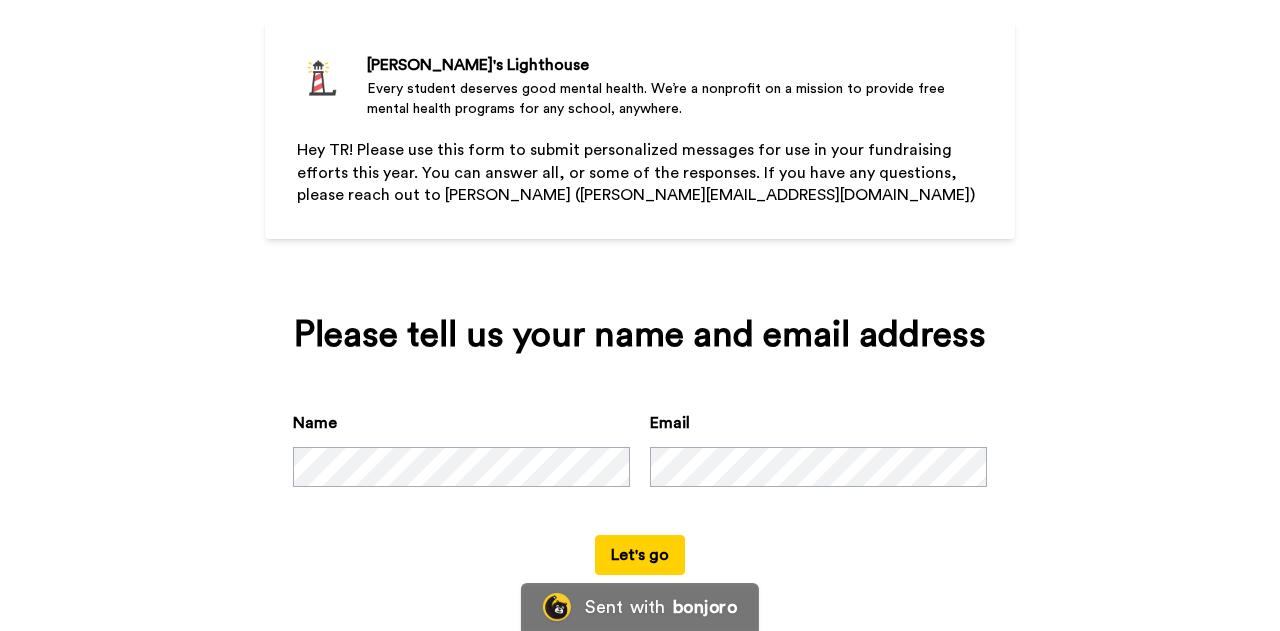
click at [632, 546] on button "Let's go" at bounding box center [640, 555] width 90 height 40
